Goal: Task Accomplishment & Management: Manage account settings

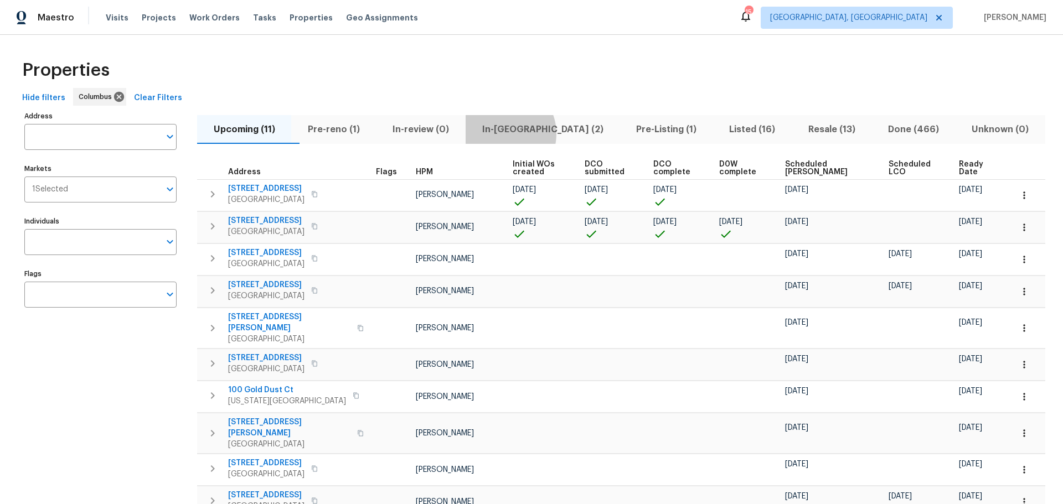
click at [525, 133] on span "In-reno (2)" at bounding box center [542, 129] width 141 height 15
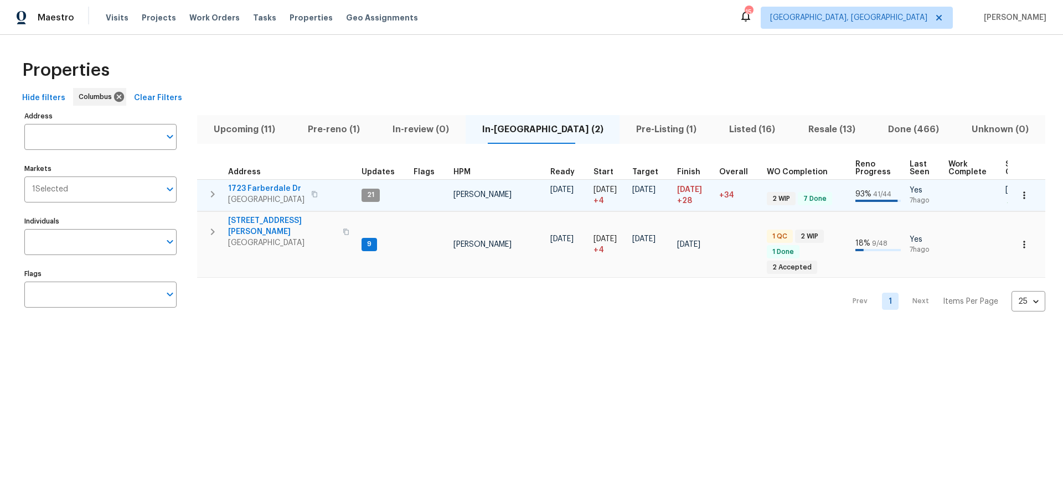
click at [257, 186] on span "1723 Farberdale Dr" at bounding box center [266, 188] width 76 height 11
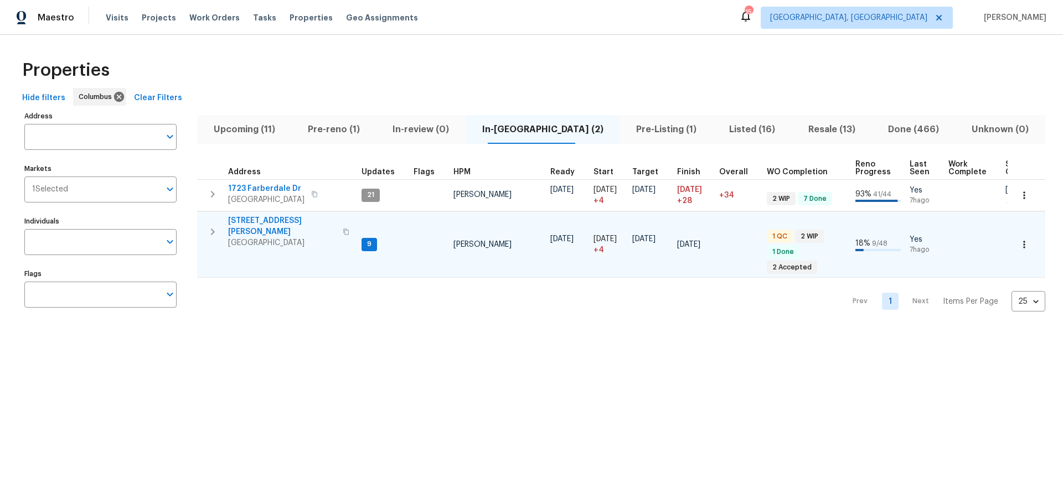
click at [256, 221] on span "4517 Clayburn Dr W" at bounding box center [282, 226] width 108 height 22
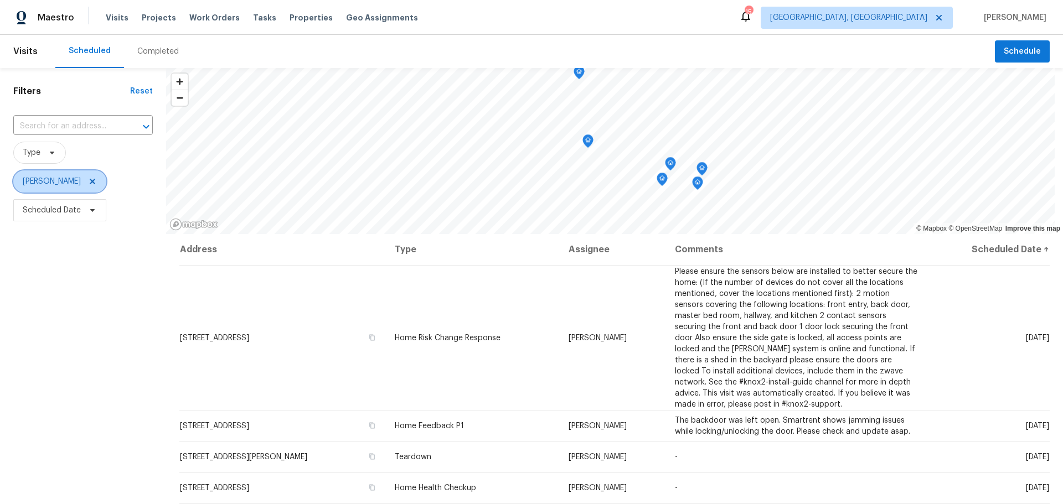
click at [97, 180] on icon at bounding box center [92, 181] width 9 height 9
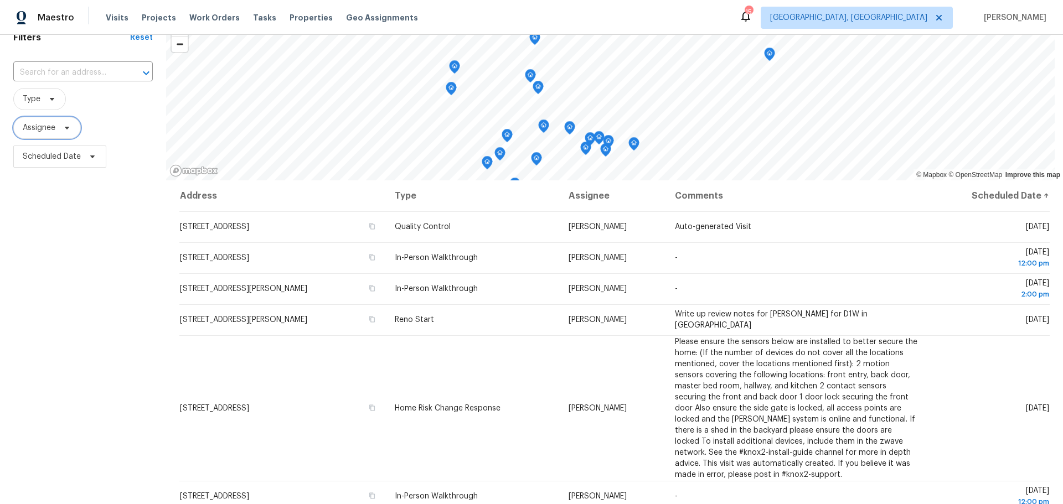
scroll to position [55, 0]
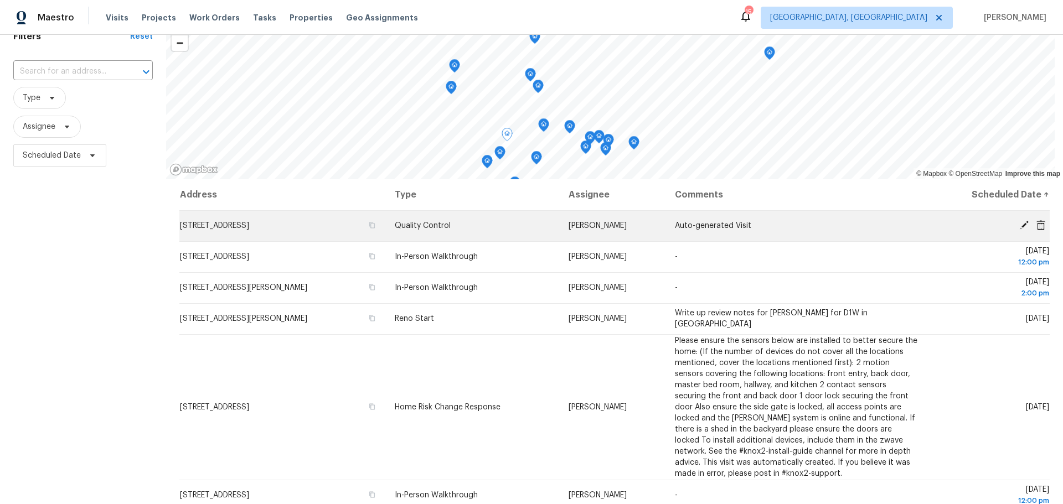
click at [1019, 225] on icon at bounding box center [1024, 225] width 10 height 10
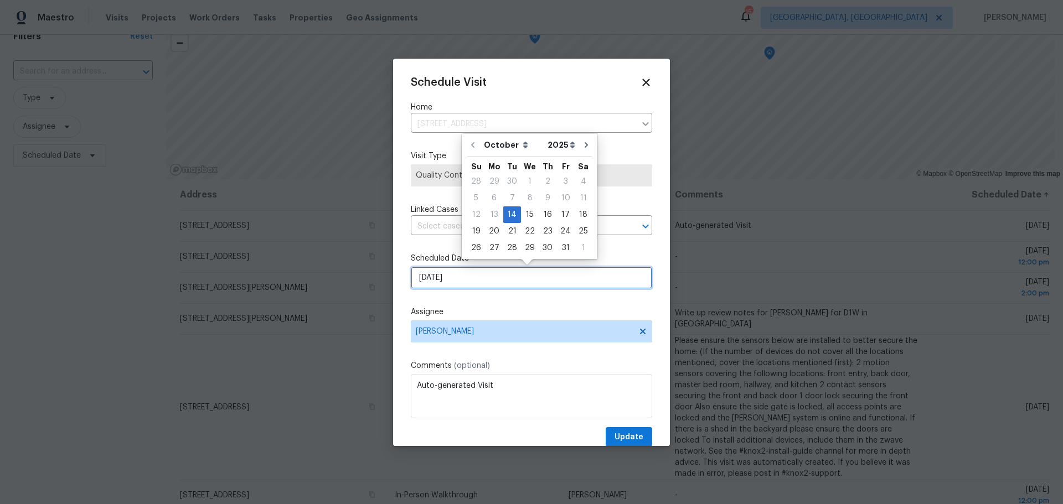
click at [488, 276] on input "10/14/2025" at bounding box center [531, 278] width 241 height 22
click at [496, 231] on div "20" at bounding box center [494, 231] width 18 height 15
type input "10/20/2025"
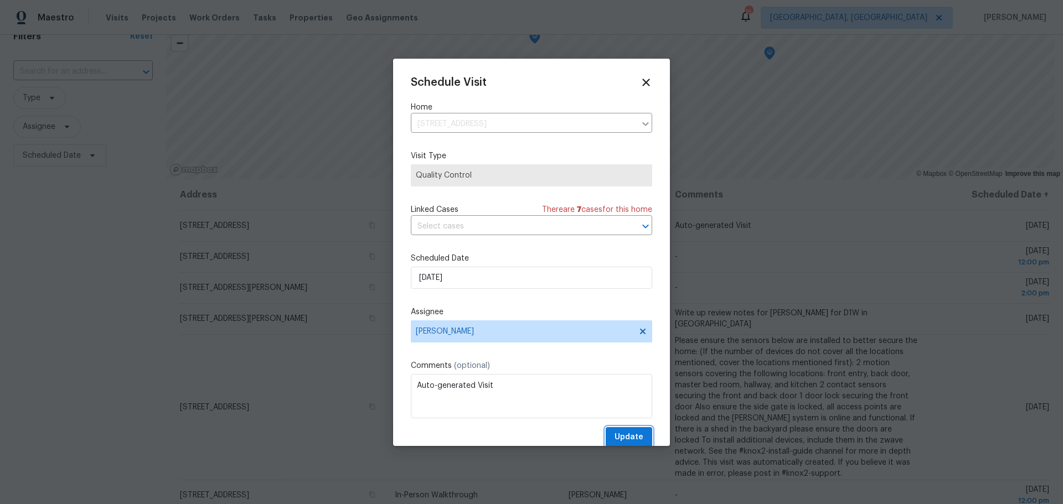
click at [627, 438] on span "Update" at bounding box center [628, 438] width 29 height 14
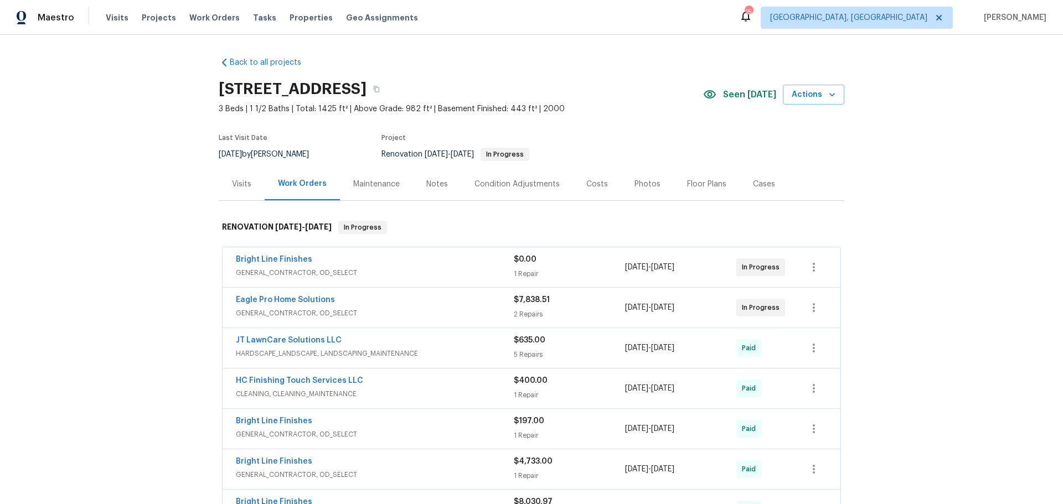
click at [426, 183] on div "Notes" at bounding box center [437, 184] width 22 height 11
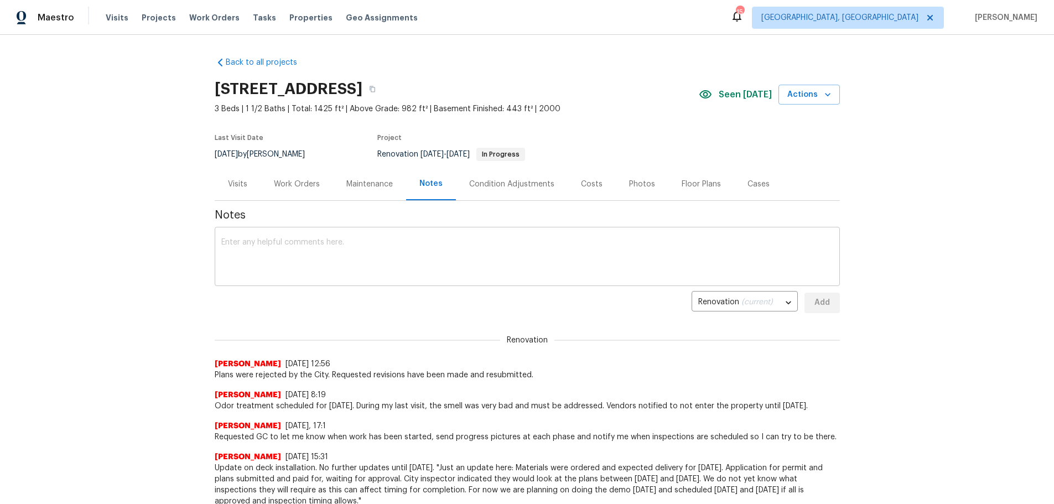
click at [421, 240] on textarea at bounding box center [527, 258] width 612 height 39
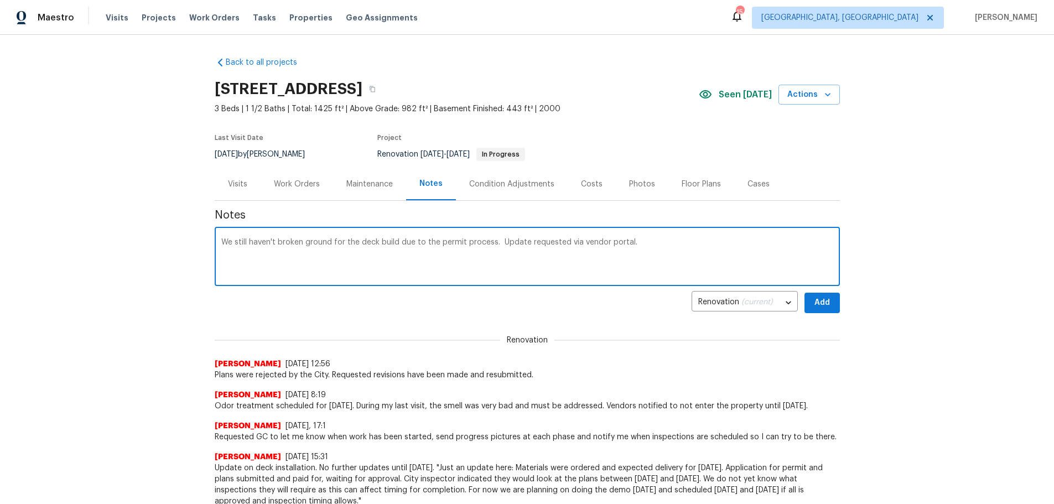
type textarea "We still haven't broken ground for the deck build due to the permit process. Up…"
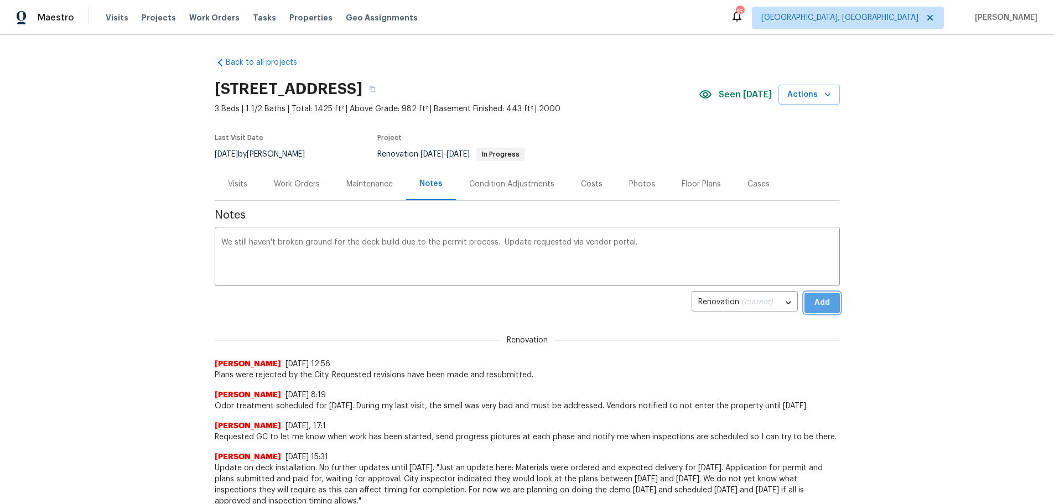
click at [814, 306] on span "Add" at bounding box center [823, 303] width 18 height 14
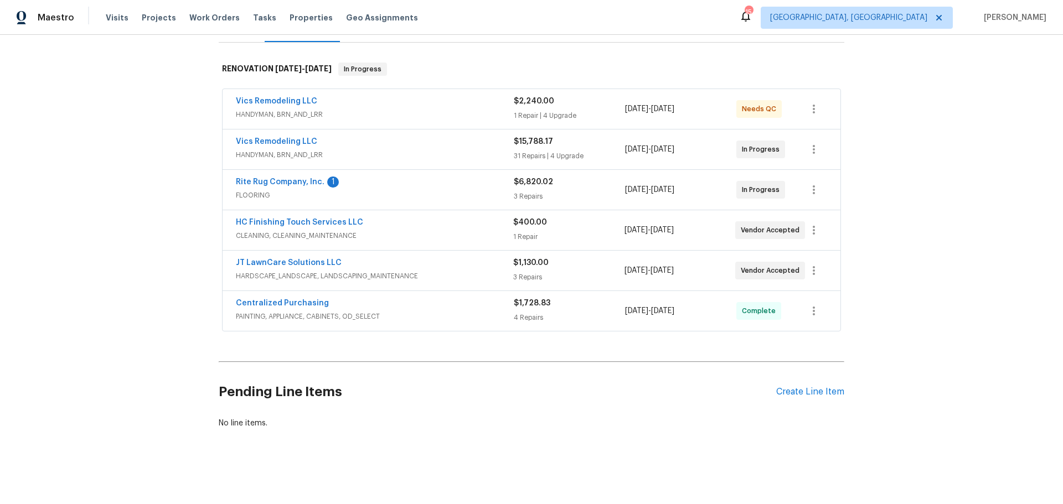
scroll to position [165, 0]
click at [276, 170] on div "Rite Rug Company, Inc. 1 FLOORING $6,820.02 3 Repairs 10/6/2025 - 10/13/2025 In…" at bounding box center [532, 190] width 618 height 40
click at [277, 170] on div "Rite Rug Company, Inc. 1 FLOORING $6,820.02 3 Repairs 10/6/2025 - 10/13/2025 In…" at bounding box center [532, 190] width 618 height 40
click at [278, 178] on link "Rite Rug Company, Inc." at bounding box center [280, 182] width 89 height 8
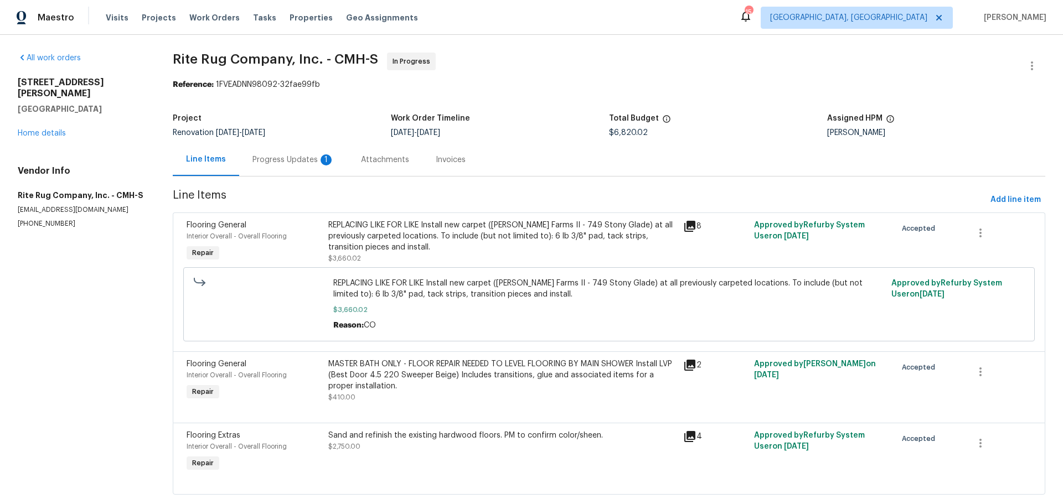
click at [258, 164] on div "Progress Updates 1" at bounding box center [293, 159] width 82 height 11
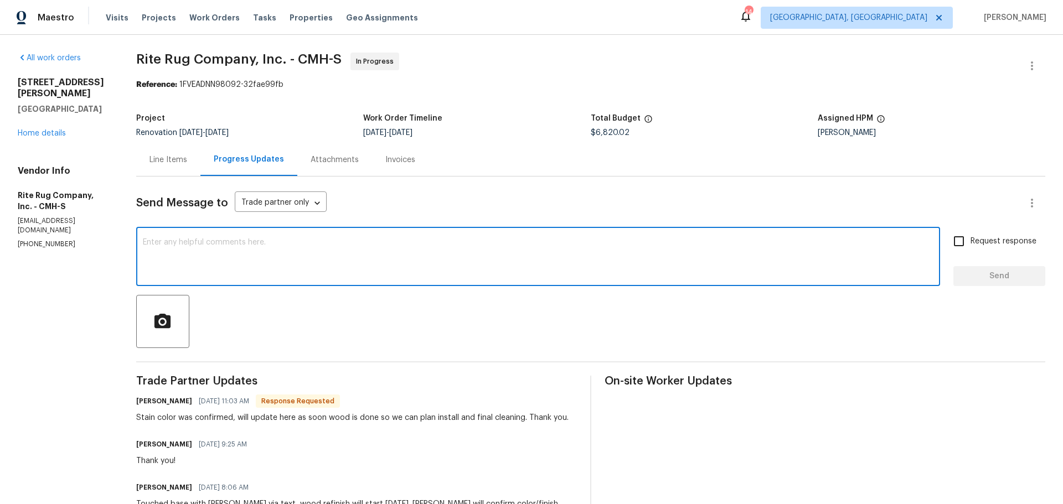
click at [283, 240] on textarea at bounding box center [538, 258] width 790 height 39
type textarea "Thank you!"
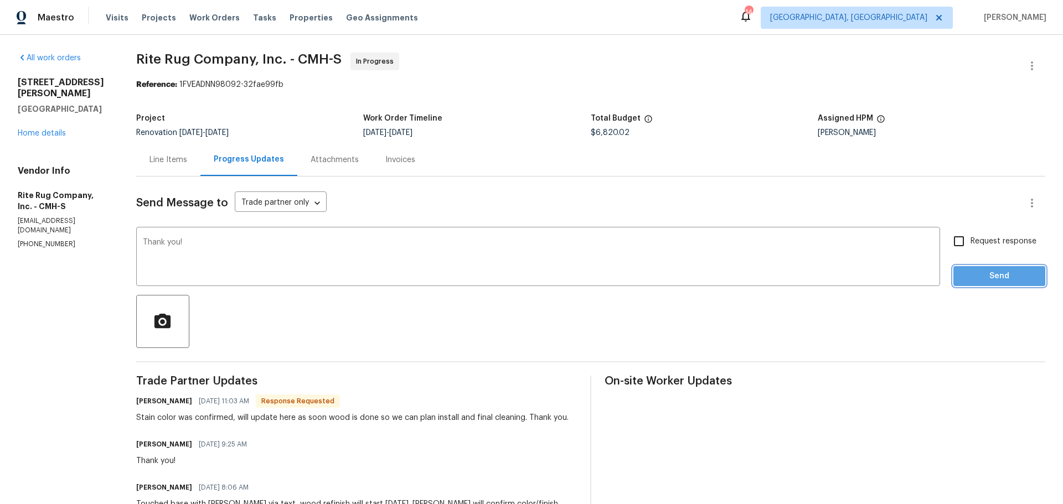
click at [974, 267] on button "Send" at bounding box center [999, 276] width 92 height 20
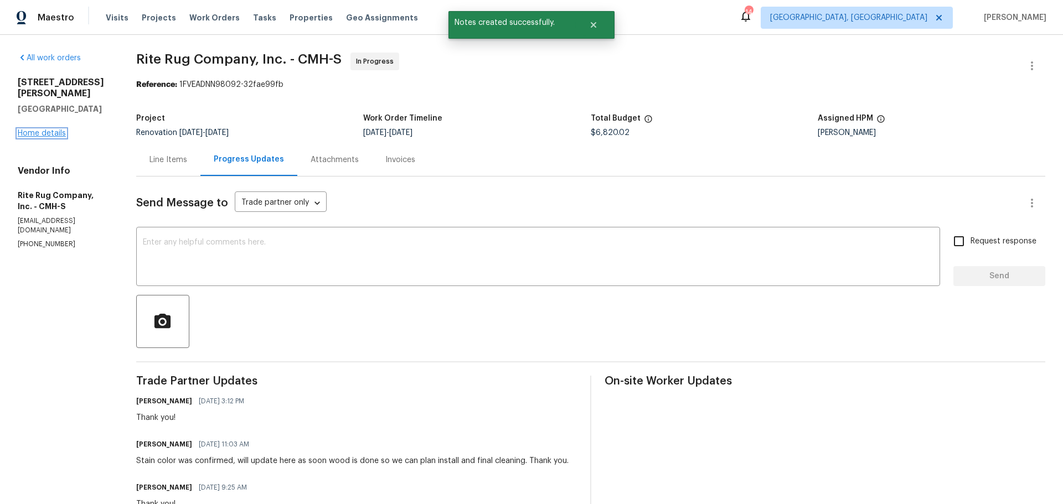
click at [46, 130] on link "Home details" at bounding box center [42, 134] width 48 height 8
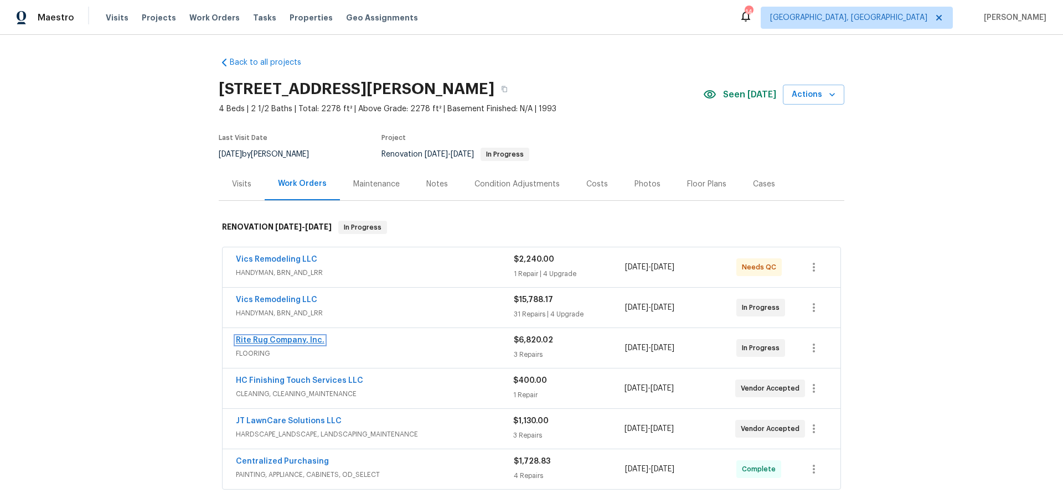
click at [293, 338] on link "Rite Rug Company, Inc." at bounding box center [280, 341] width 89 height 8
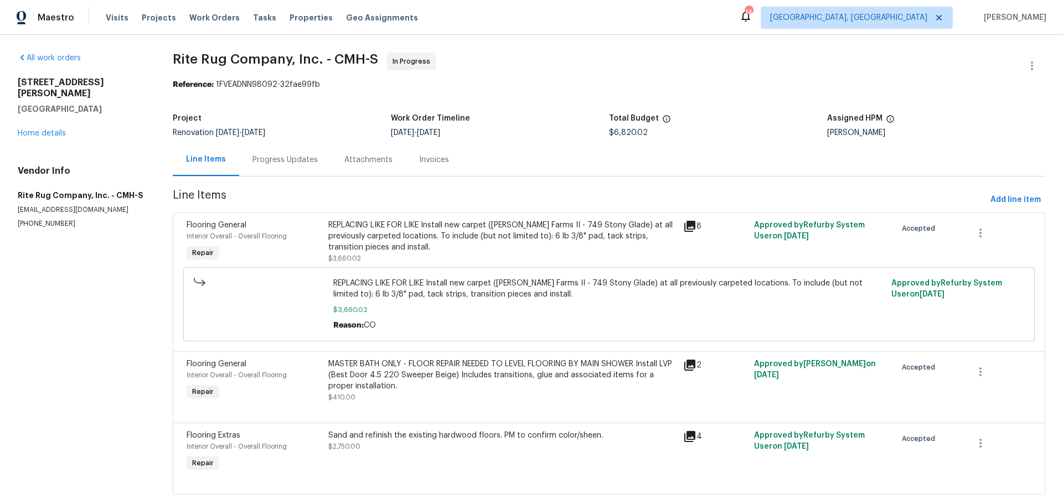
click at [294, 163] on div "Progress Updates" at bounding box center [284, 159] width 65 height 11
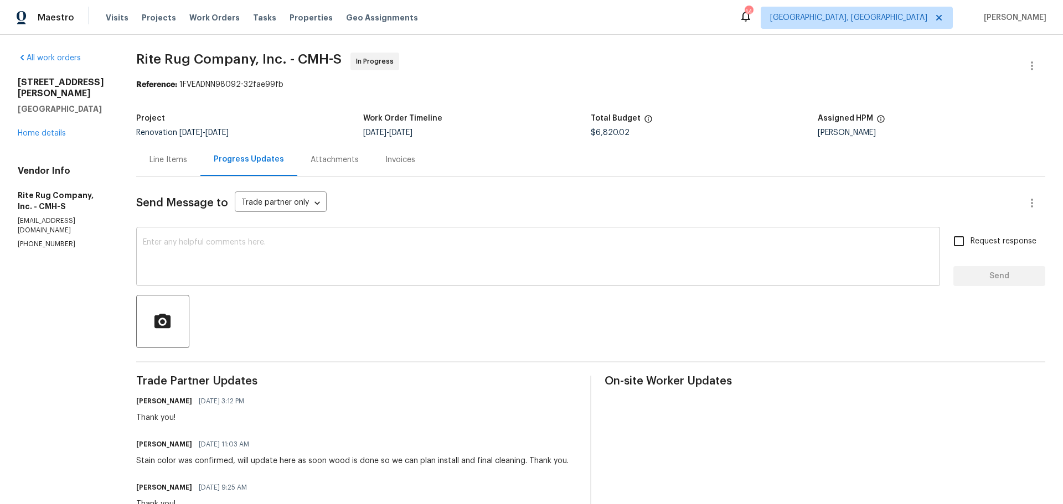
click at [282, 268] on textarea at bounding box center [538, 258] width 790 height 39
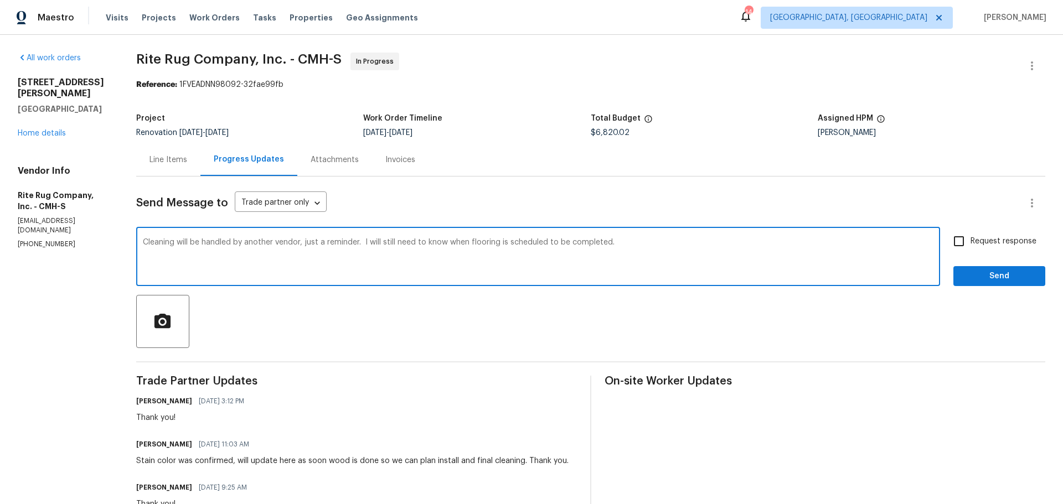
type textarea "Cleaning will be handled by another vendor, just a reminder. I will still need …"
click at [958, 239] on input "Request response" at bounding box center [958, 241] width 23 height 23
checkbox input "true"
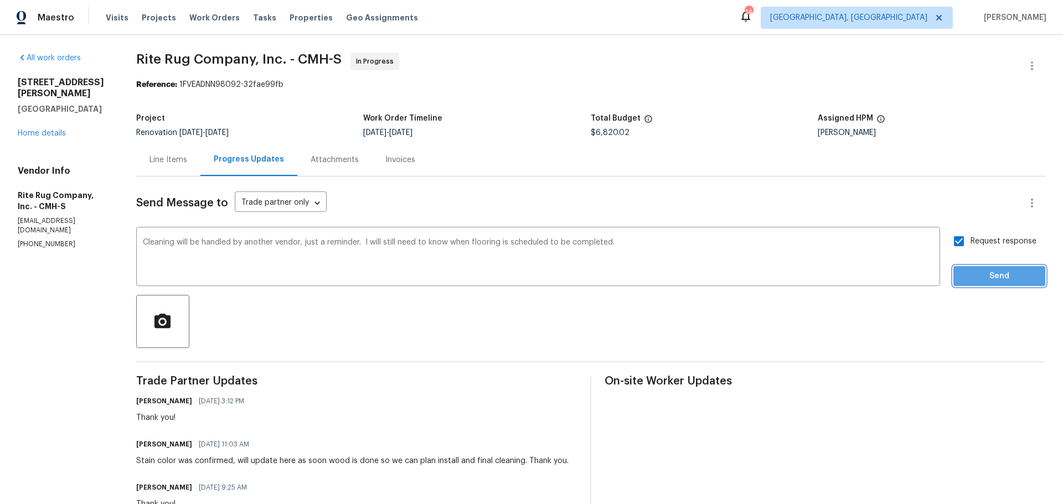
click at [969, 280] on span "Send" at bounding box center [999, 277] width 74 height 14
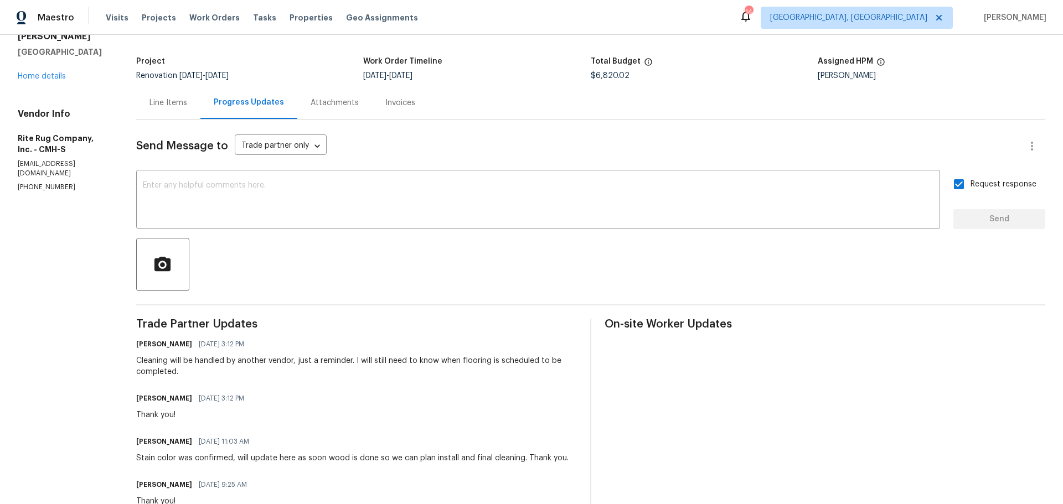
scroll to position [56, 0]
click at [53, 71] on div "4517 Clayburn Dr W Grove City, OH 43123 Home details" at bounding box center [64, 52] width 92 height 62
click at [53, 74] on link "Home details" at bounding box center [42, 78] width 48 height 8
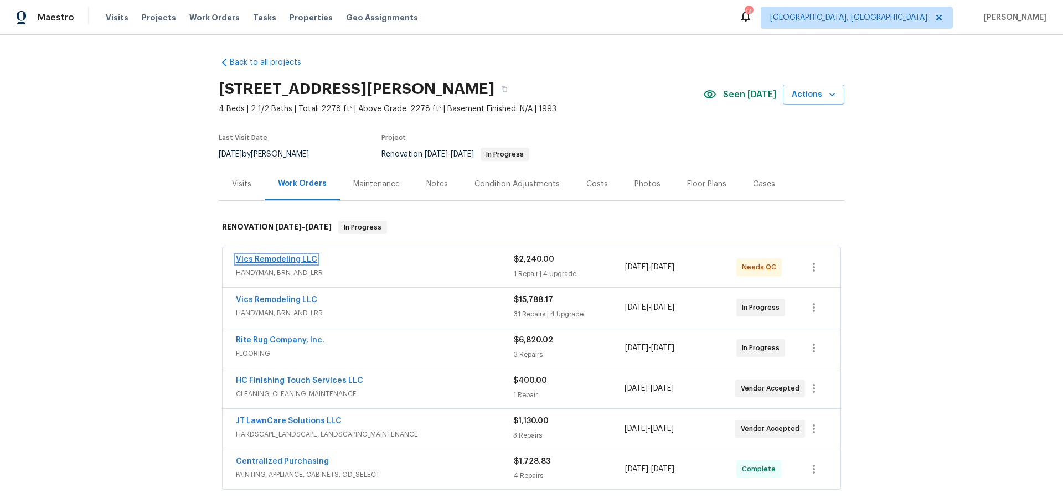
click at [291, 260] on link "Vics Remodeling LLC" at bounding box center [276, 260] width 81 height 8
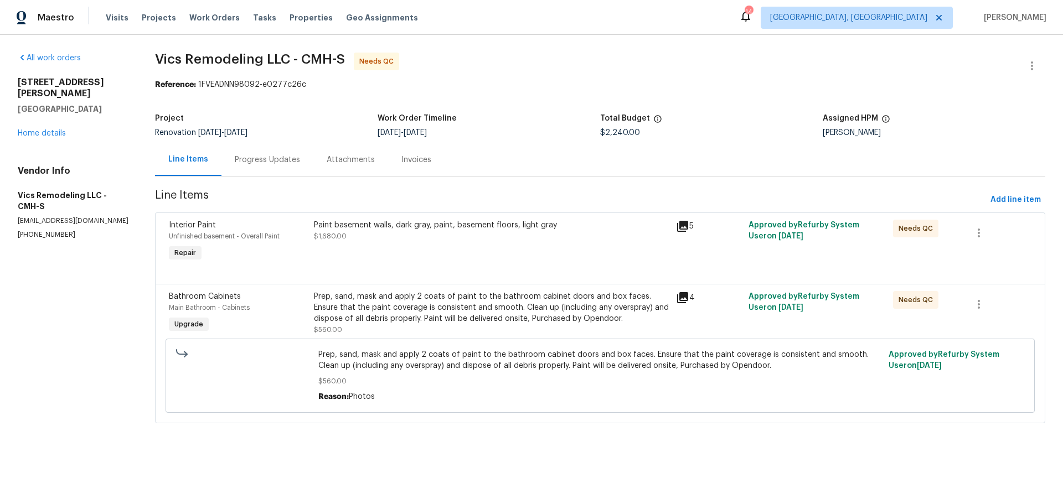
click at [430, 252] on div "Paint basement walls, dark gray, paint, basement floors, light gray $1,680.00" at bounding box center [492, 241] width 362 height 51
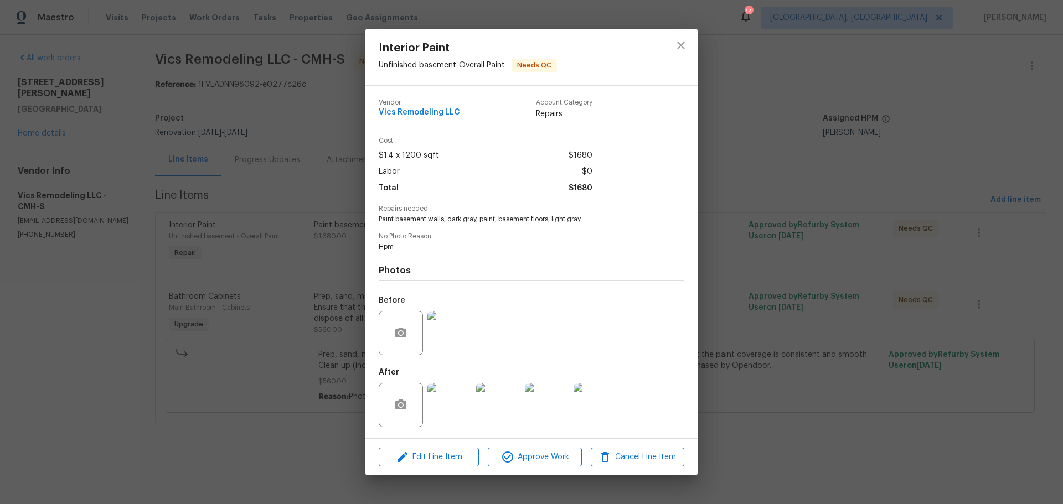
click at [449, 407] on img at bounding box center [449, 405] width 44 height 44
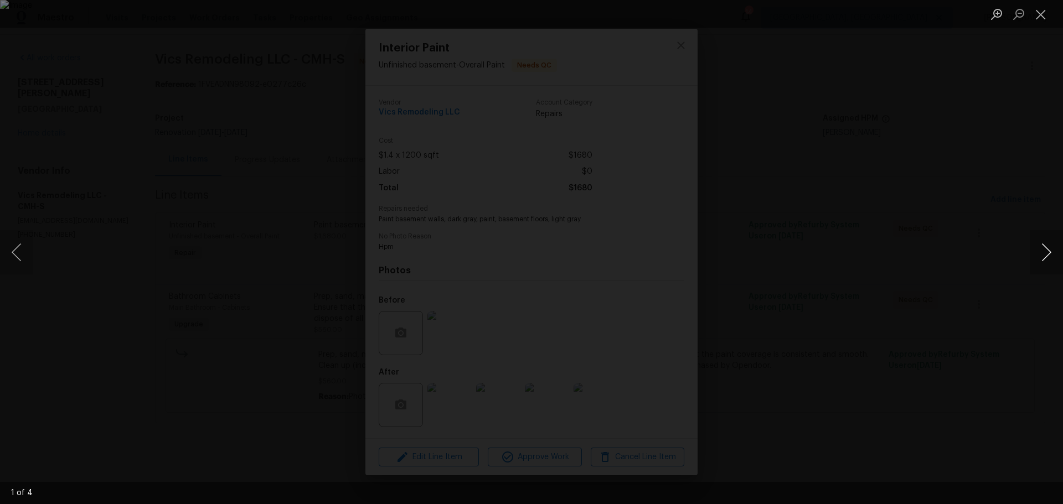
click at [1042, 258] on button "Next image" at bounding box center [1046, 252] width 33 height 44
click at [1032, 15] on button "Close lightbox" at bounding box center [1041, 13] width 22 height 19
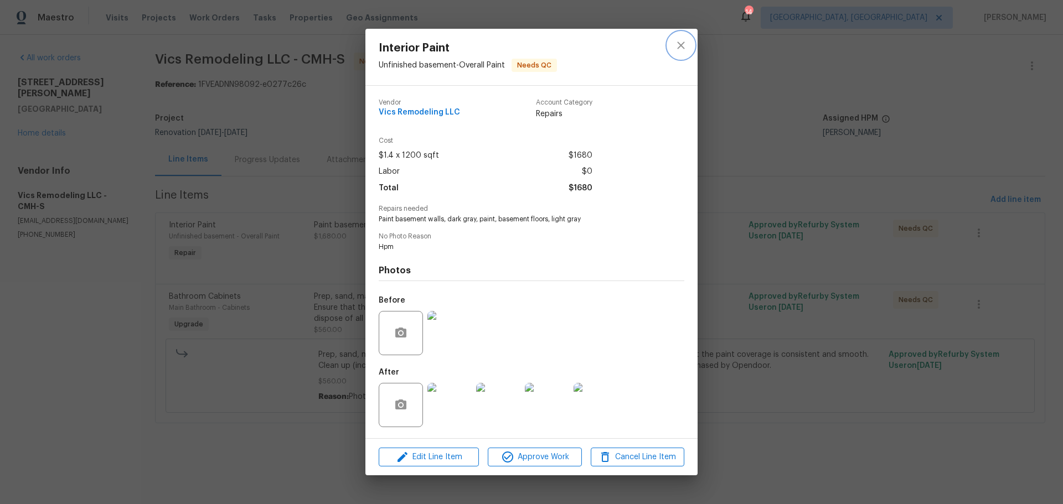
click at [685, 48] on icon "close" at bounding box center [680, 45] width 13 height 13
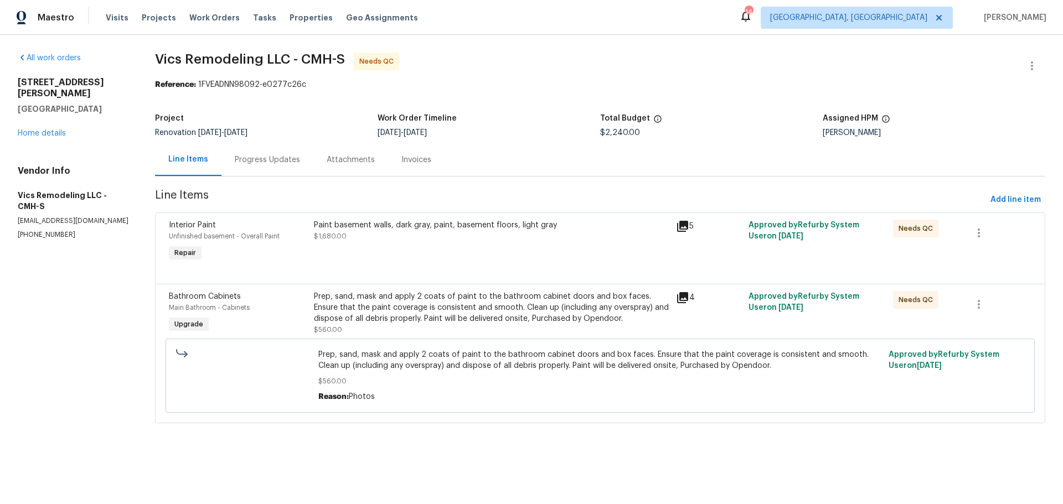
click at [477, 317] on div "Prep, sand, mask and apply 2 coats of paint to the bathroom cabinet doors and b…" at bounding box center [491, 307] width 355 height 33
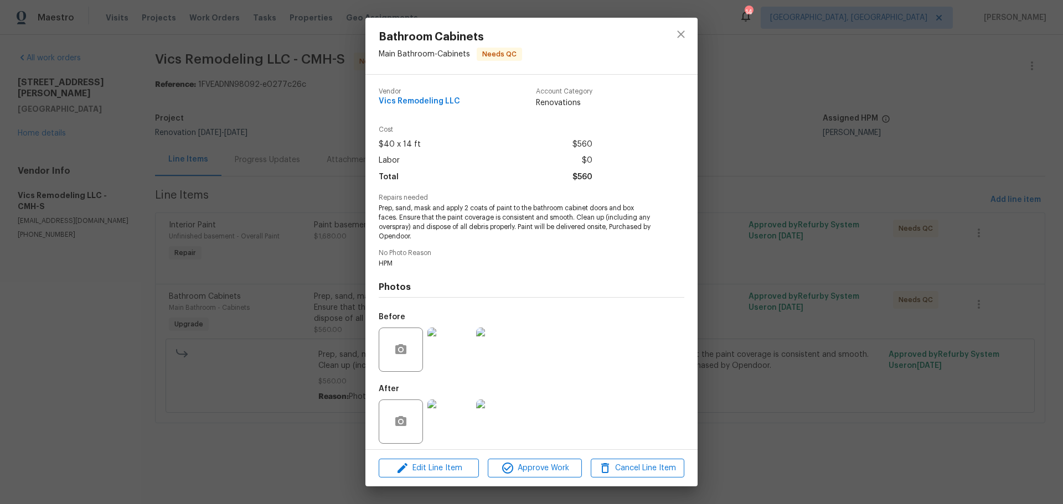
click at [455, 429] on img at bounding box center [449, 422] width 44 height 44
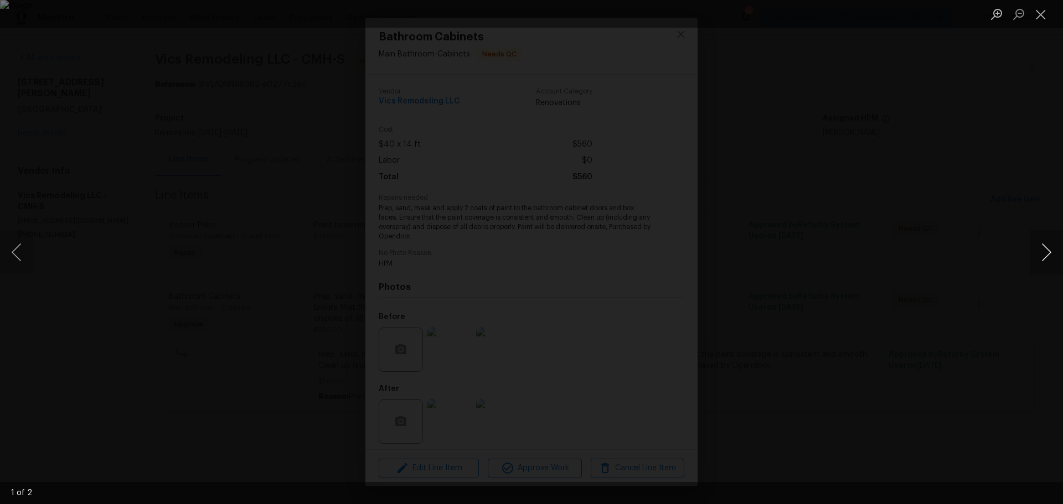
click at [1047, 250] on button "Next image" at bounding box center [1046, 252] width 33 height 44
click at [1037, 15] on button "Close lightbox" at bounding box center [1041, 13] width 22 height 19
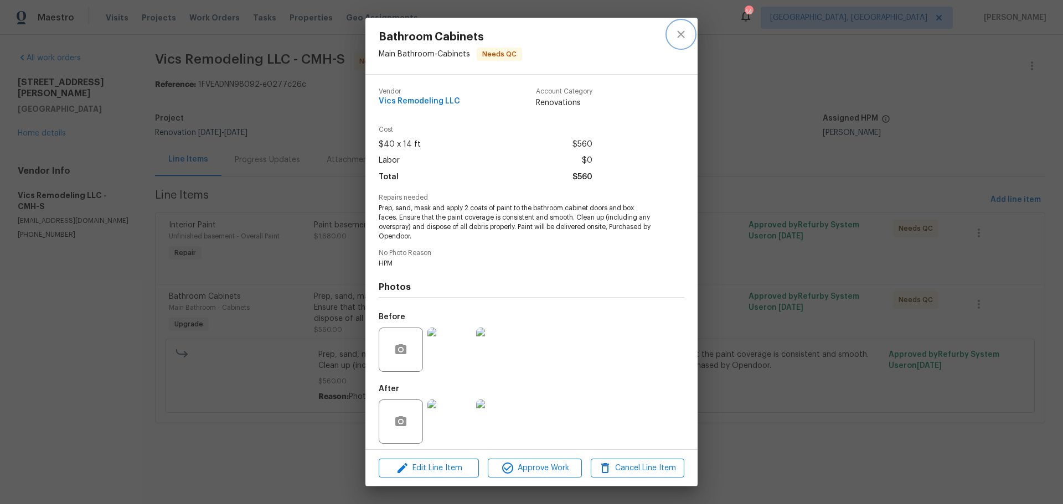
click at [678, 35] on icon "close" at bounding box center [680, 34] width 13 height 13
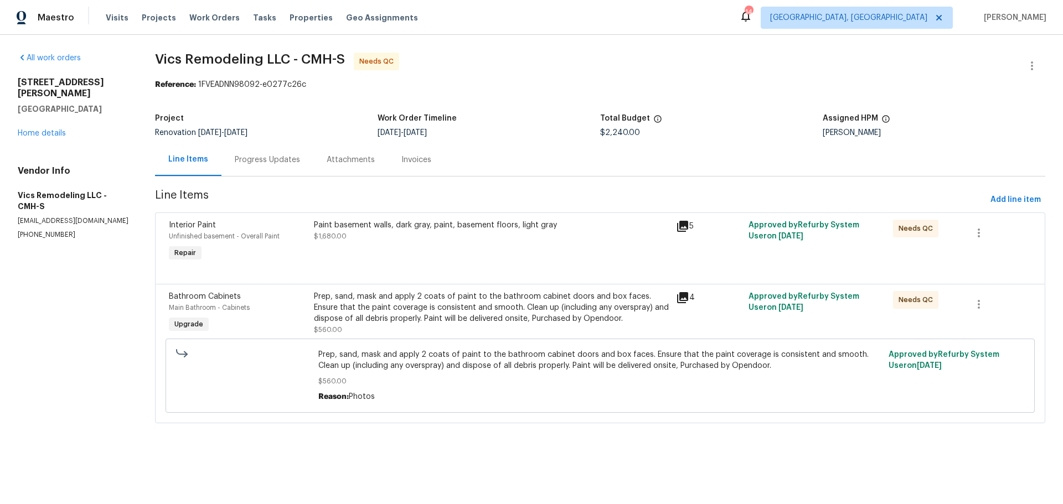
click at [263, 162] on div "Progress Updates" at bounding box center [267, 159] width 65 height 11
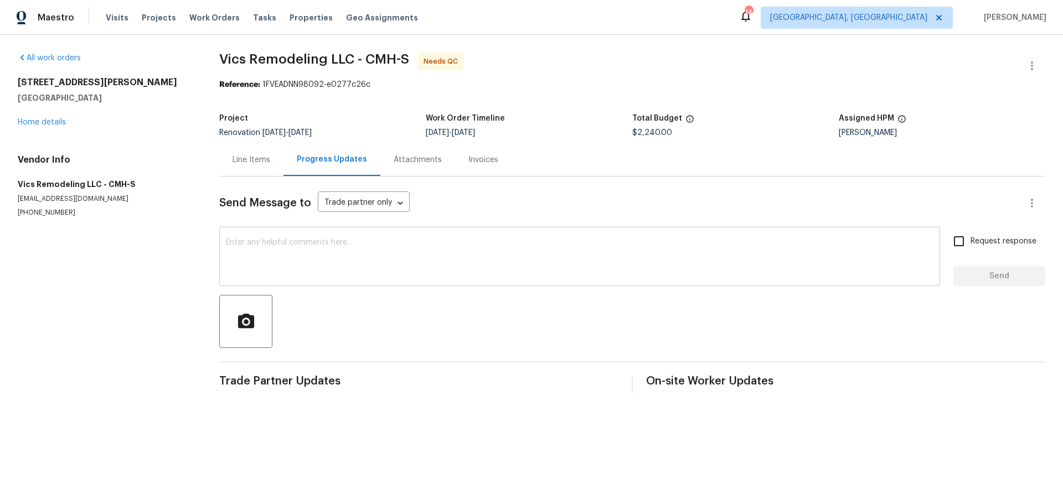
click at [377, 242] on textarea at bounding box center [579, 258] width 707 height 39
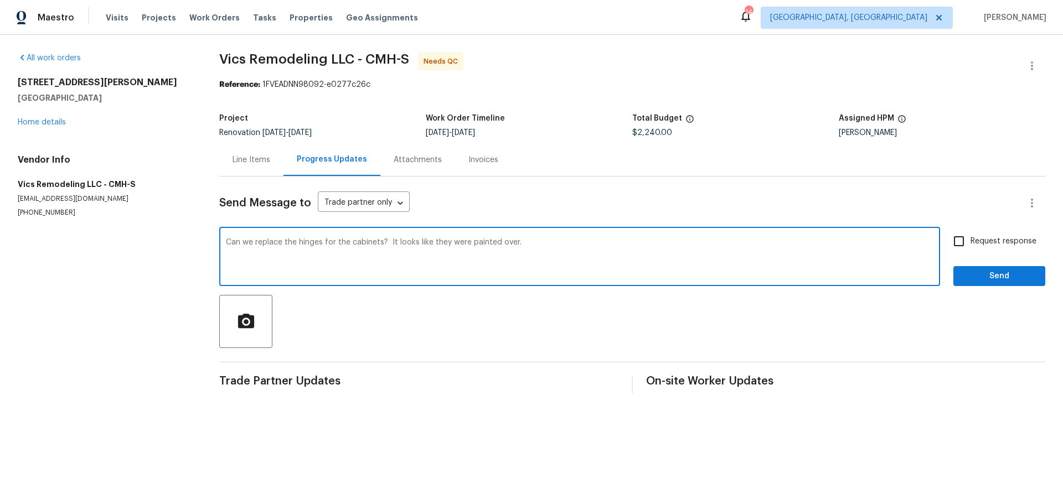
type textarea "Can we replace the hinges for the cabinets? It looks like they were painted ove…"
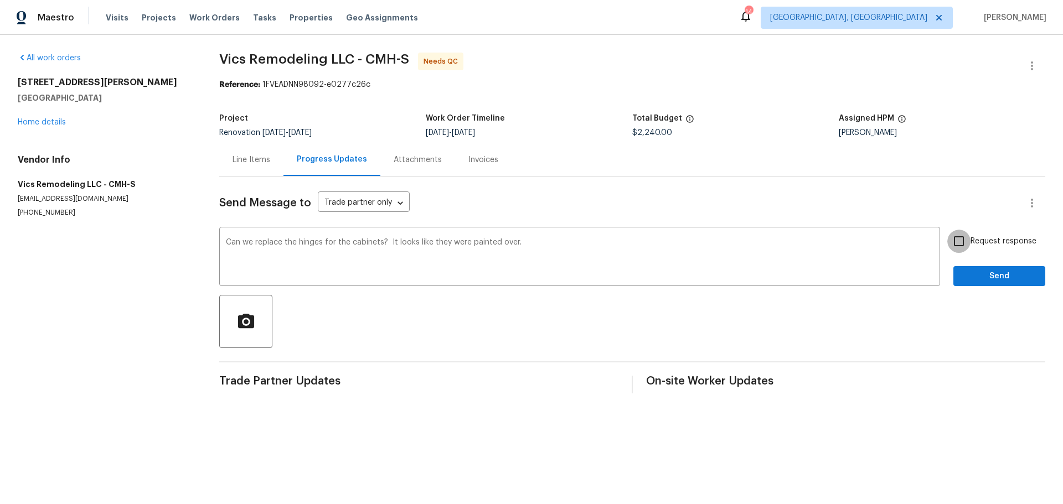
click at [947, 239] on input "Request response" at bounding box center [958, 241] width 23 height 23
checkbox input "true"
click at [962, 281] on span "Send" at bounding box center [999, 277] width 74 height 14
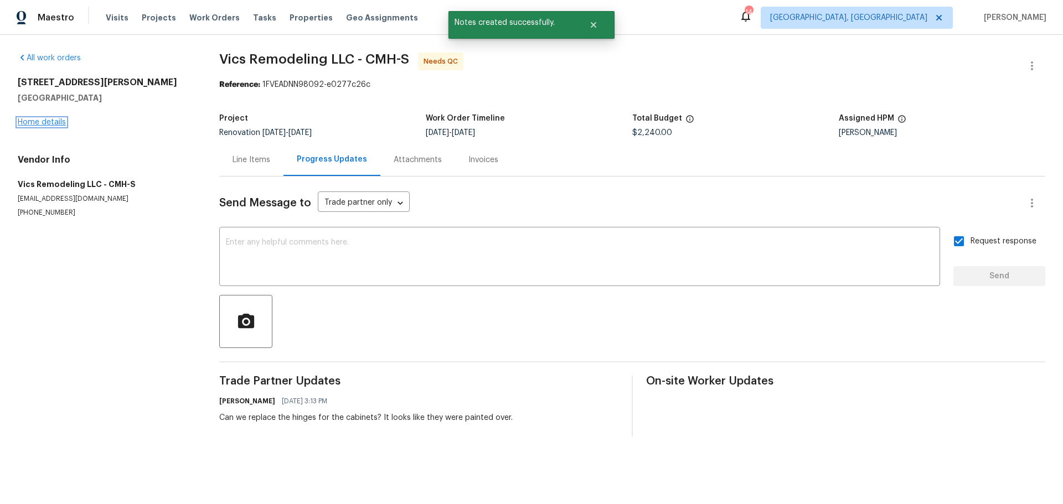
click at [53, 125] on link "Home details" at bounding box center [42, 122] width 48 height 8
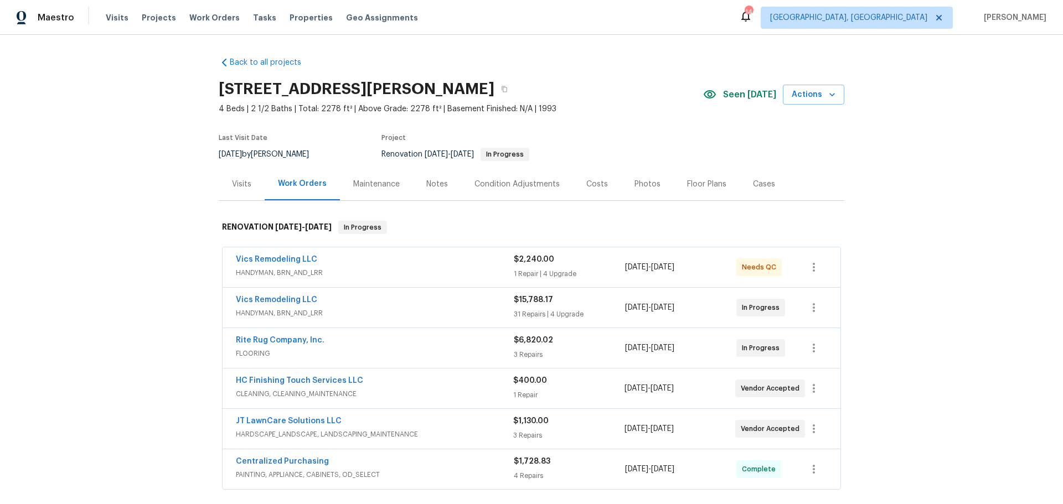
click at [876, 219] on div "Back to all projects 4517 Clayburn Dr W, Grove City, OH 43123 4 Beds | 2 1/2 Ba…" at bounding box center [531, 269] width 1063 height 469
click at [431, 183] on div "Notes" at bounding box center [437, 184] width 22 height 11
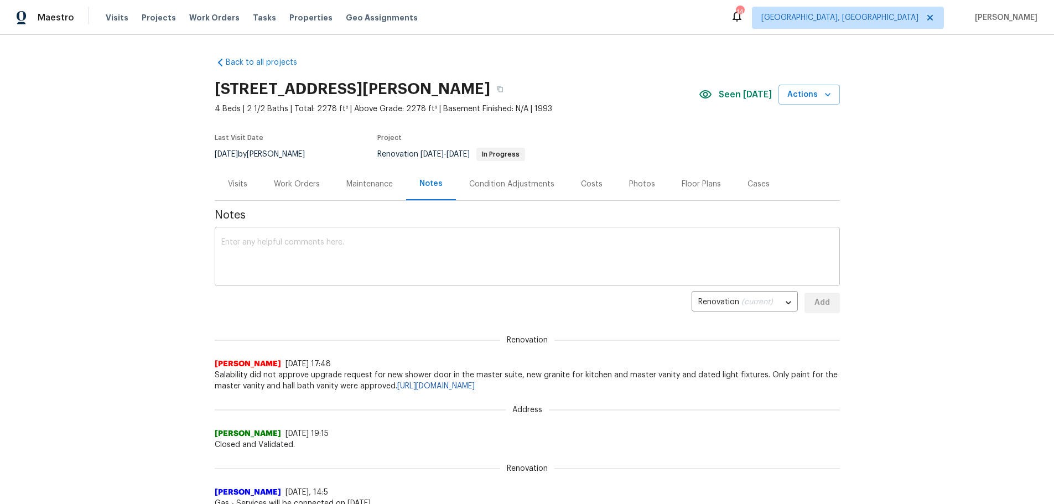
click at [399, 262] on textarea at bounding box center [527, 258] width 612 height 39
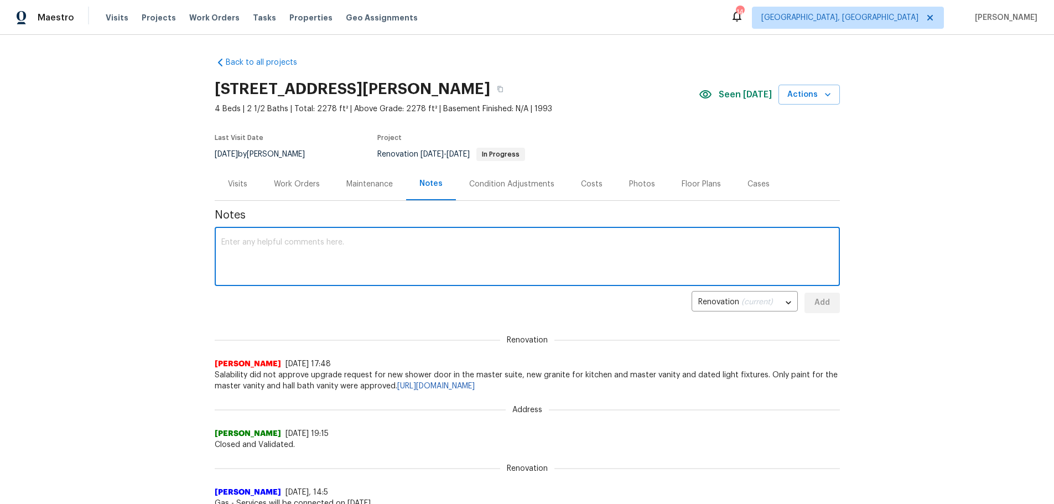
click at [394, 254] on textarea at bounding box center [527, 258] width 612 height 39
type textarea "ojPr"
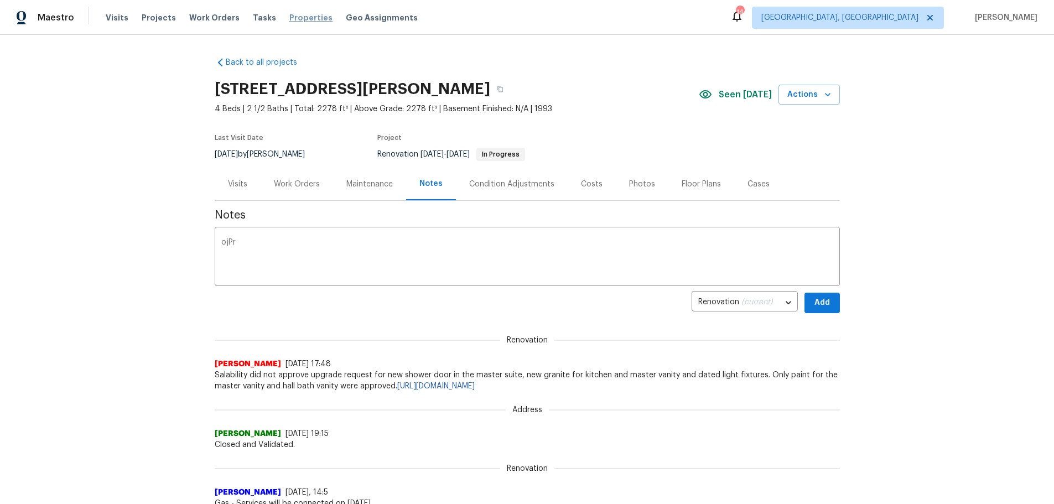
click at [289, 20] on span "Properties" at bounding box center [310, 17] width 43 height 11
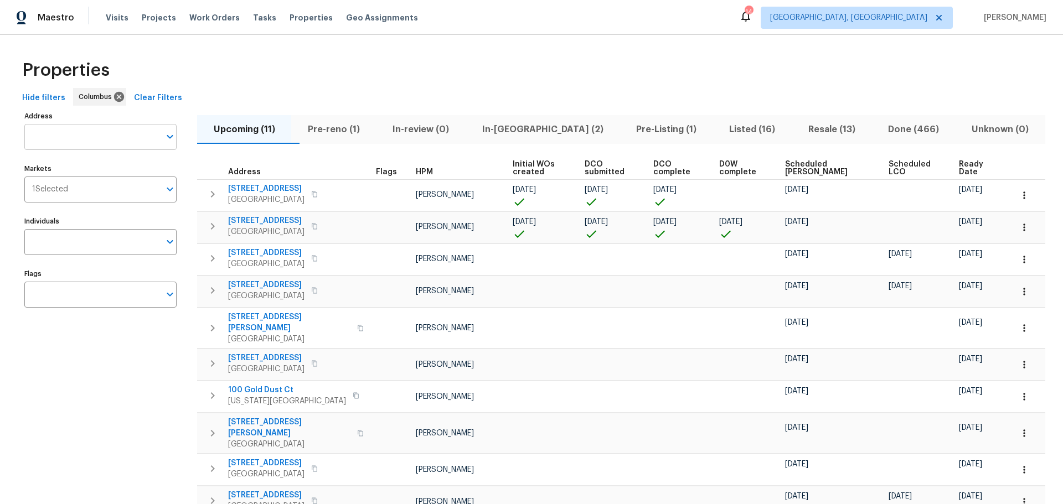
click at [144, 135] on input "Address" at bounding box center [92, 137] width 136 height 26
click at [167, 475] on div "Address 511 Address Markets 1 Selected Markets Individuals Individuals Flags Fl…" at bounding box center [107, 342] width 166 height 469
type input "511 w"
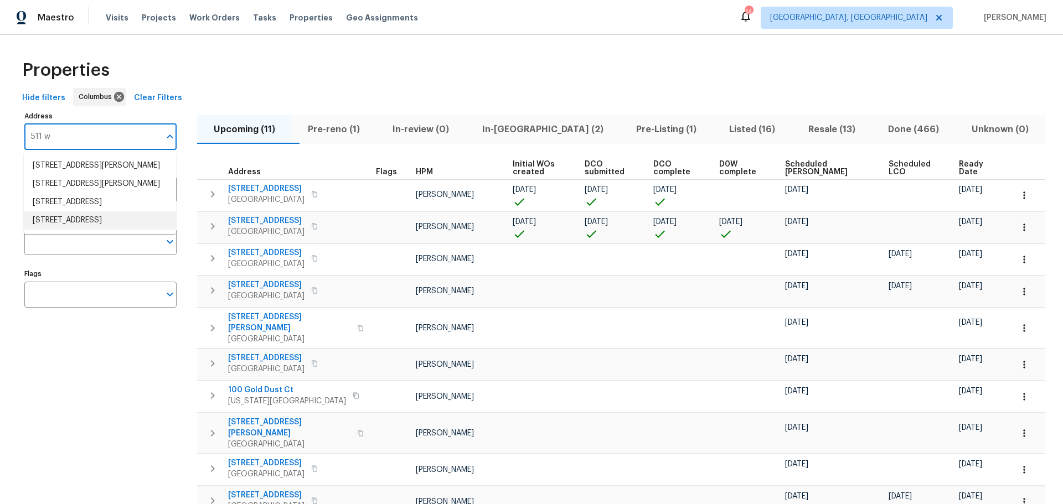
click at [122, 230] on li "511 W Kanawha Ave Columbus OH 43214" at bounding box center [100, 220] width 152 height 18
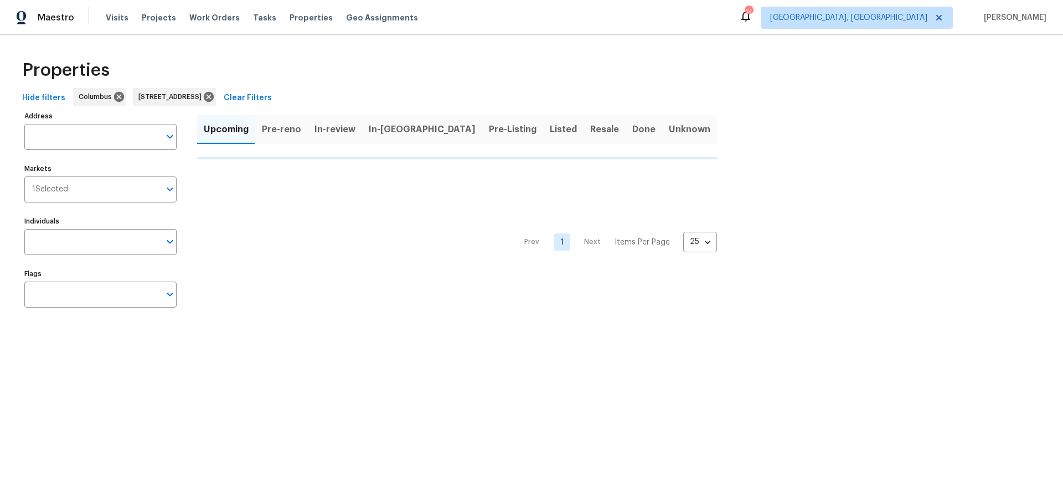
type input "511 W Kanawha Ave Columbus OH 43214"
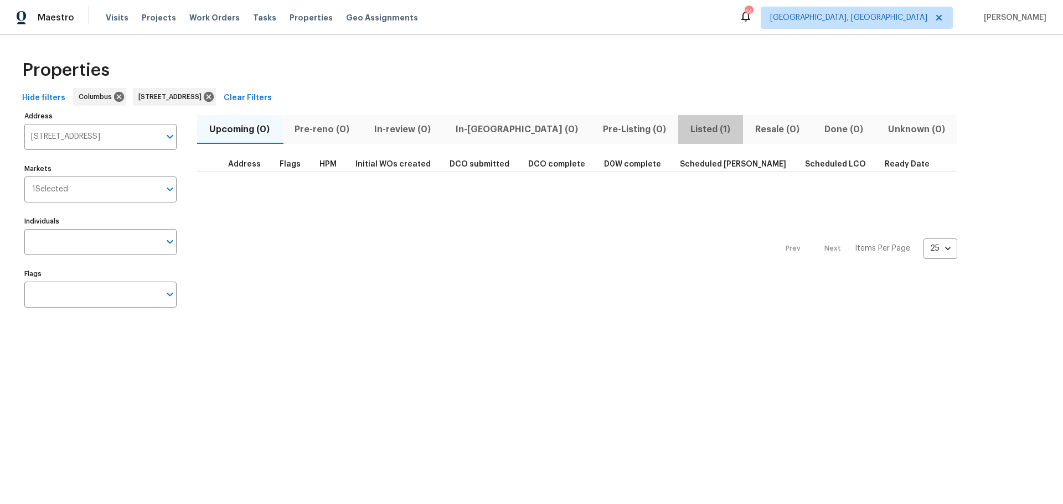
click at [685, 135] on span "Listed (1)" at bounding box center [710, 129] width 51 height 15
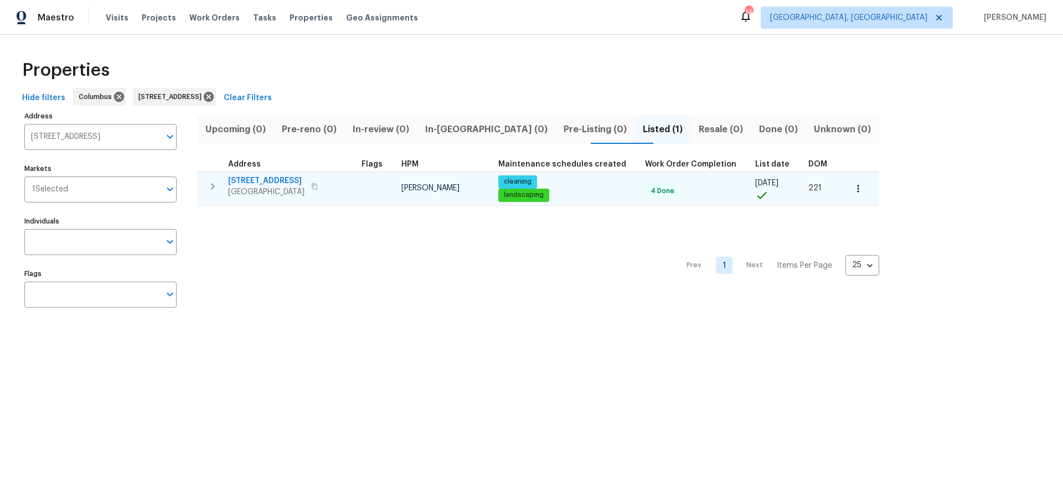
click at [258, 180] on span "511 W Kanawha Ave" at bounding box center [266, 180] width 76 height 11
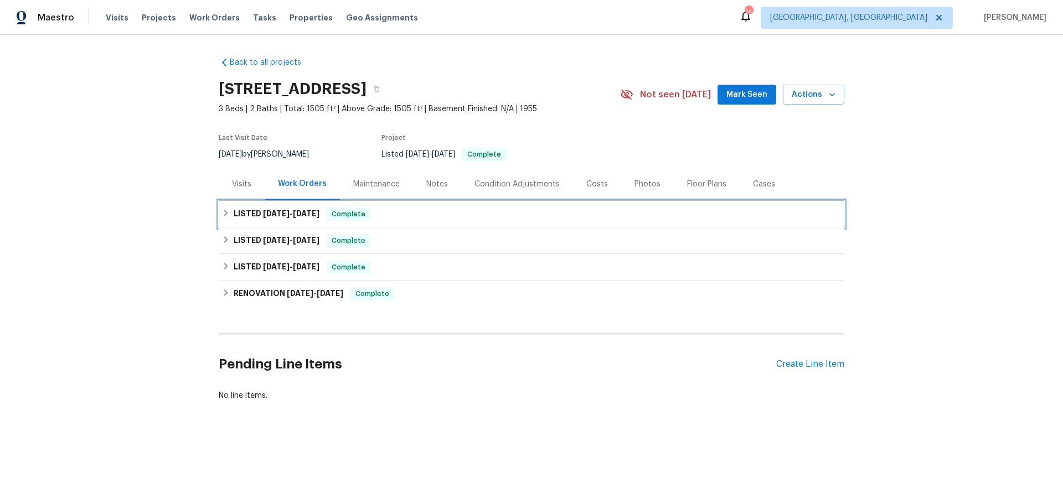
click at [222, 214] on icon at bounding box center [226, 213] width 8 height 8
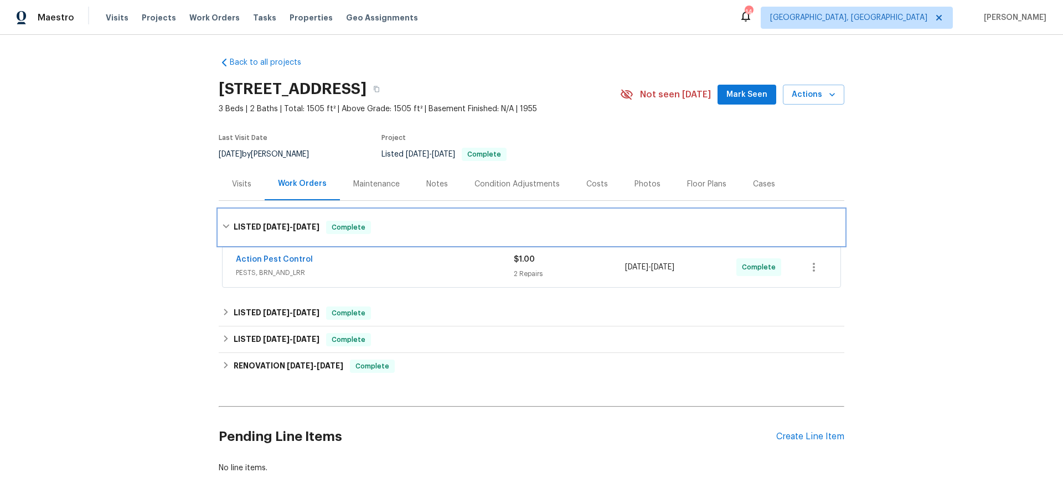
click at [220, 220] on div "LISTED [DATE] - [DATE] Complete" at bounding box center [531, 227] width 625 height 35
